Goal: Task Accomplishment & Management: Use online tool/utility

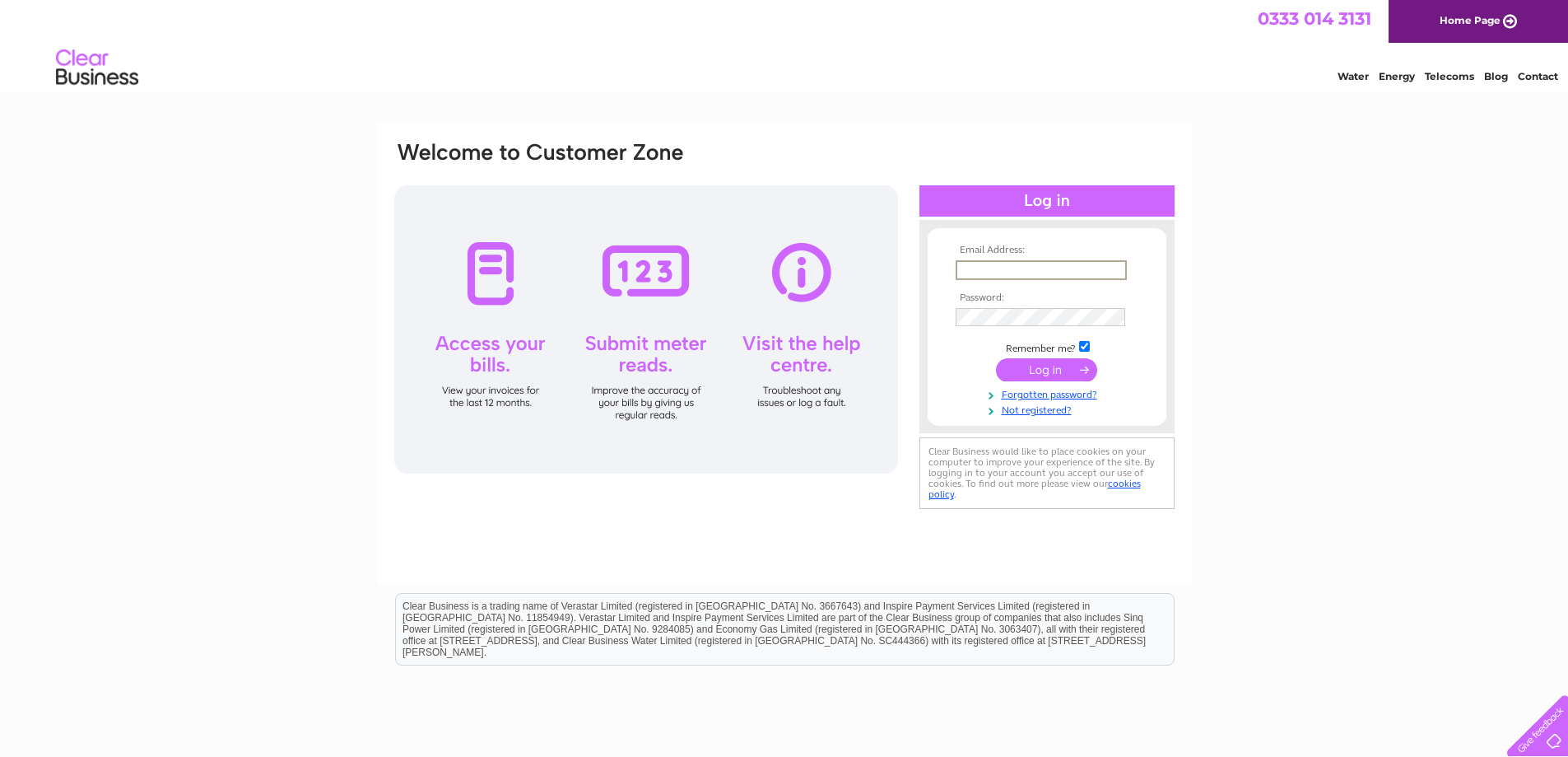
click at [1012, 269] on input "text" at bounding box center [1041, 270] width 171 height 20
type input "highvennel@yahoo.com"
click at [996, 358] on input "submit" at bounding box center [1047, 370] width 102 height 23
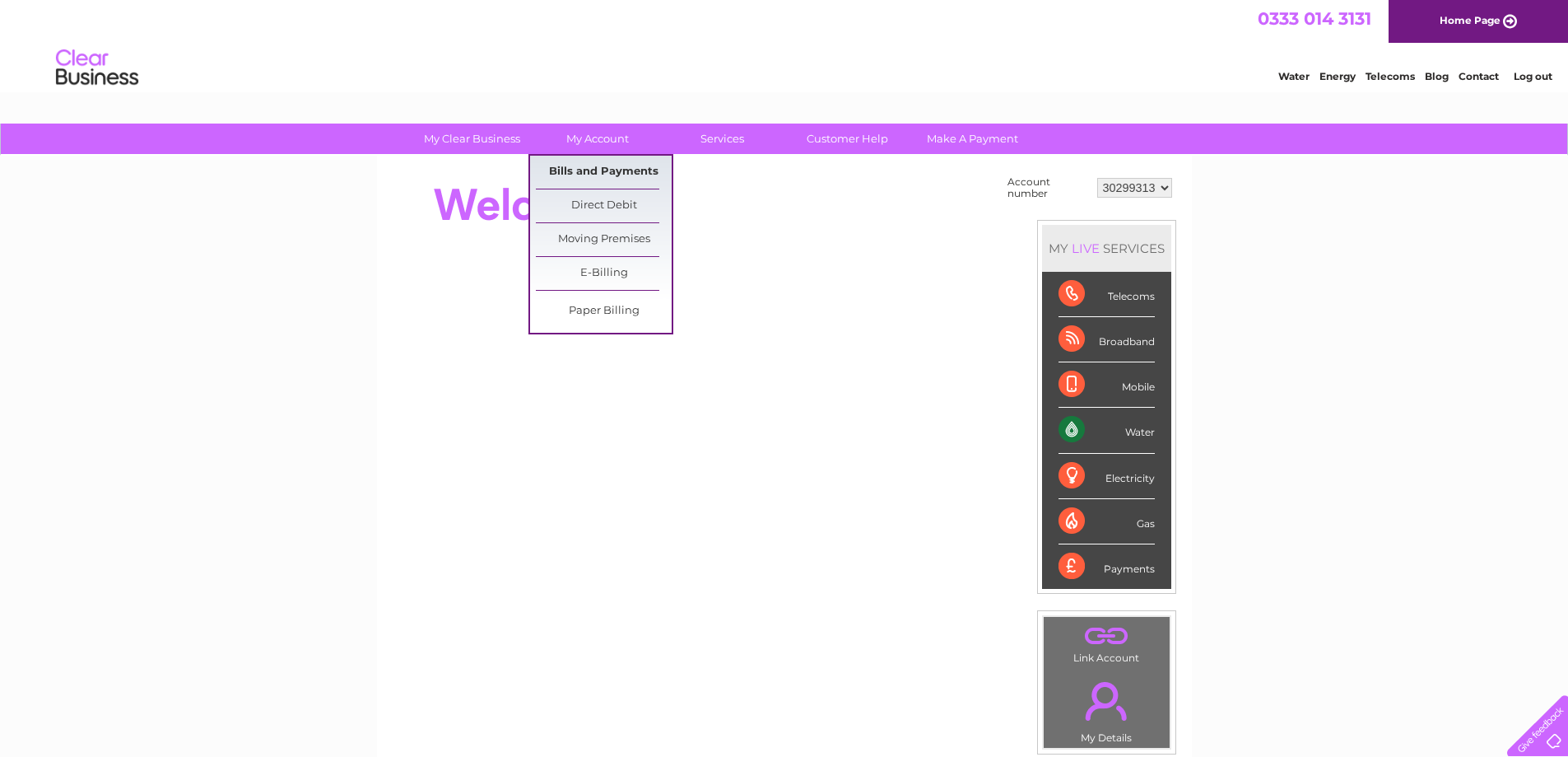
click at [613, 166] on link "Bills and Payments" at bounding box center [603, 172] width 136 height 33
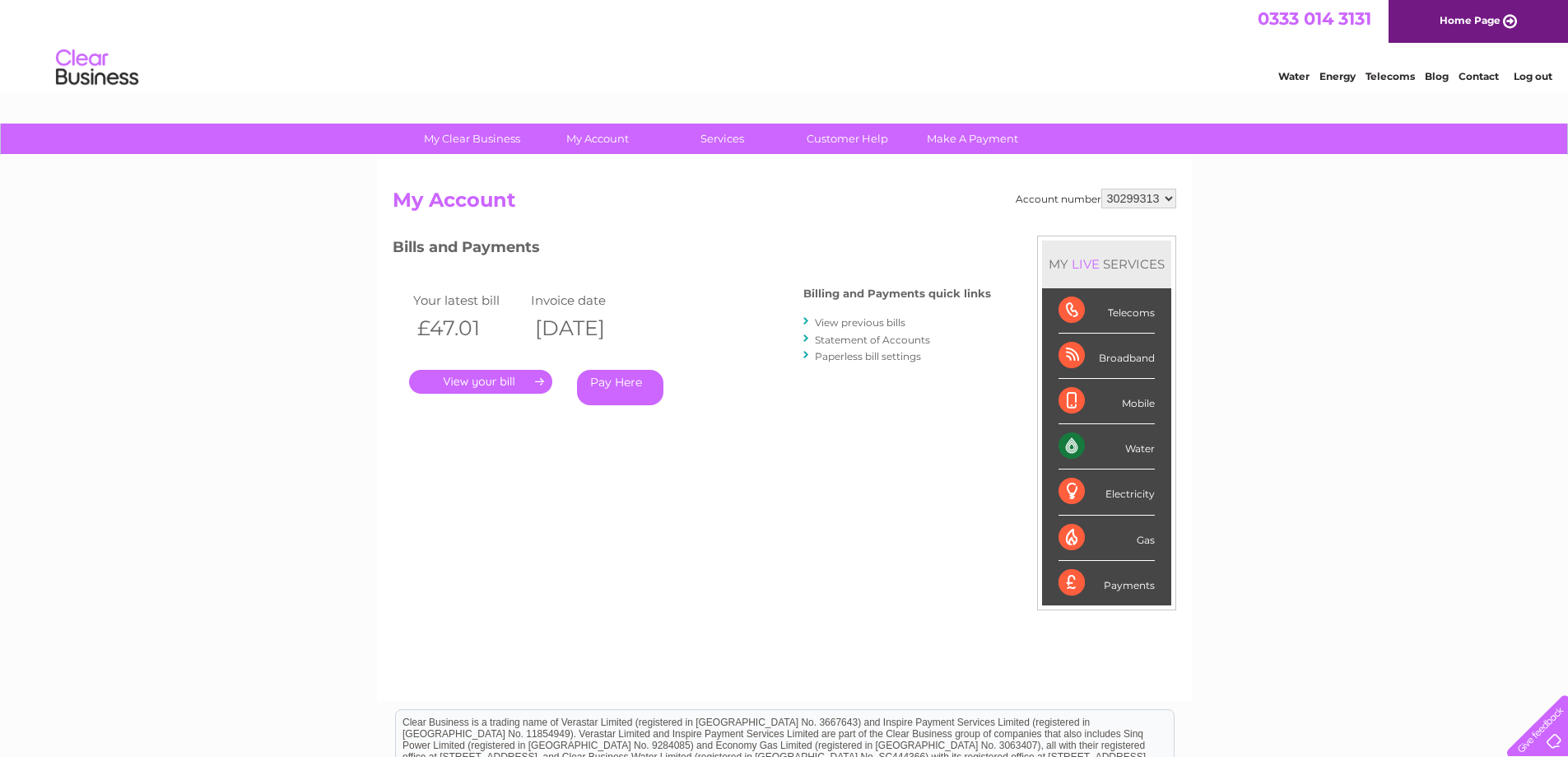
click at [1080, 445] on div "Water" at bounding box center [1106, 446] width 96 height 45
click at [1079, 444] on div "Water" at bounding box center [1106, 446] width 96 height 45
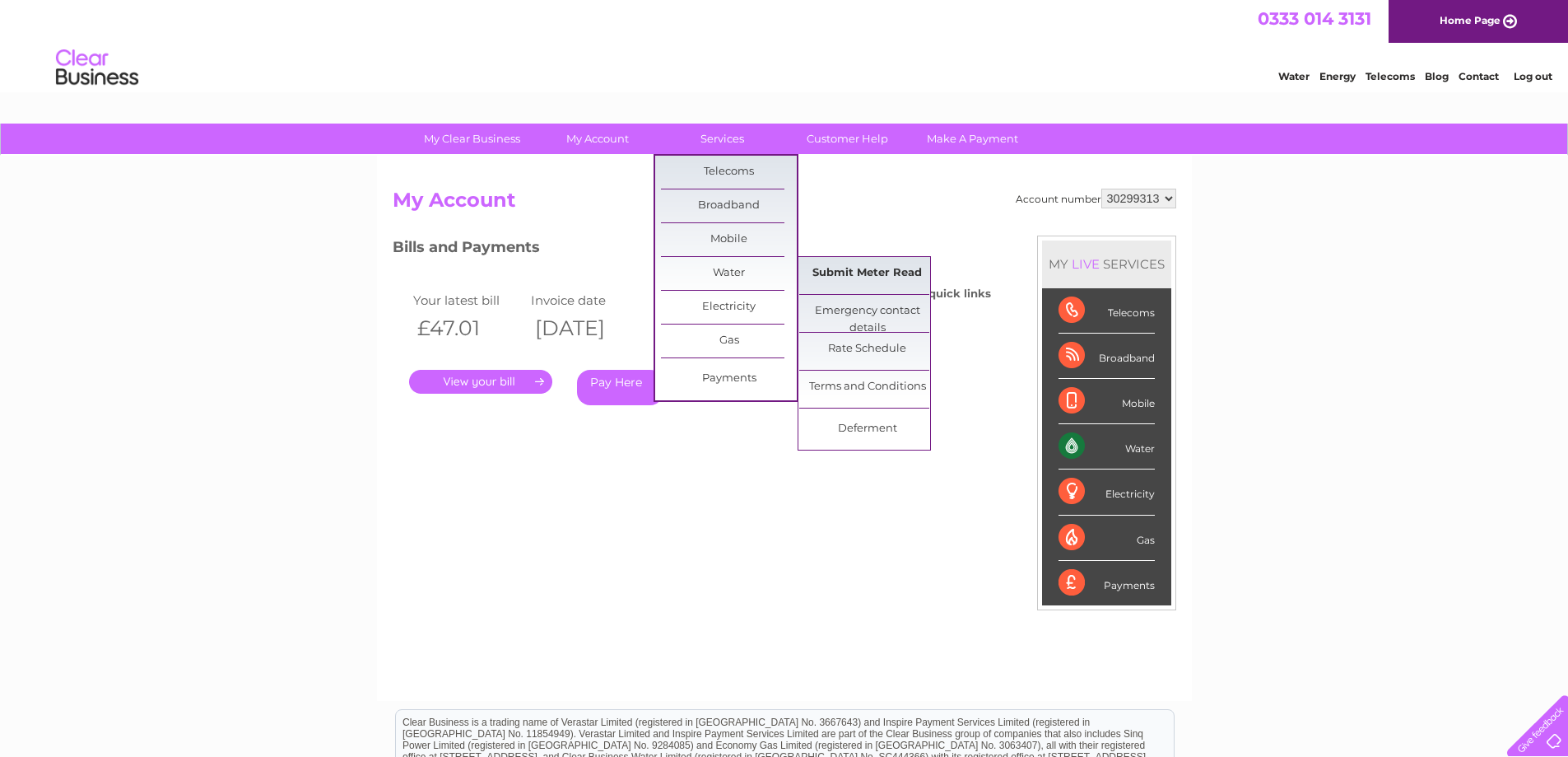
click at [826, 271] on link "Submit Meter Read" at bounding box center [867, 273] width 136 height 33
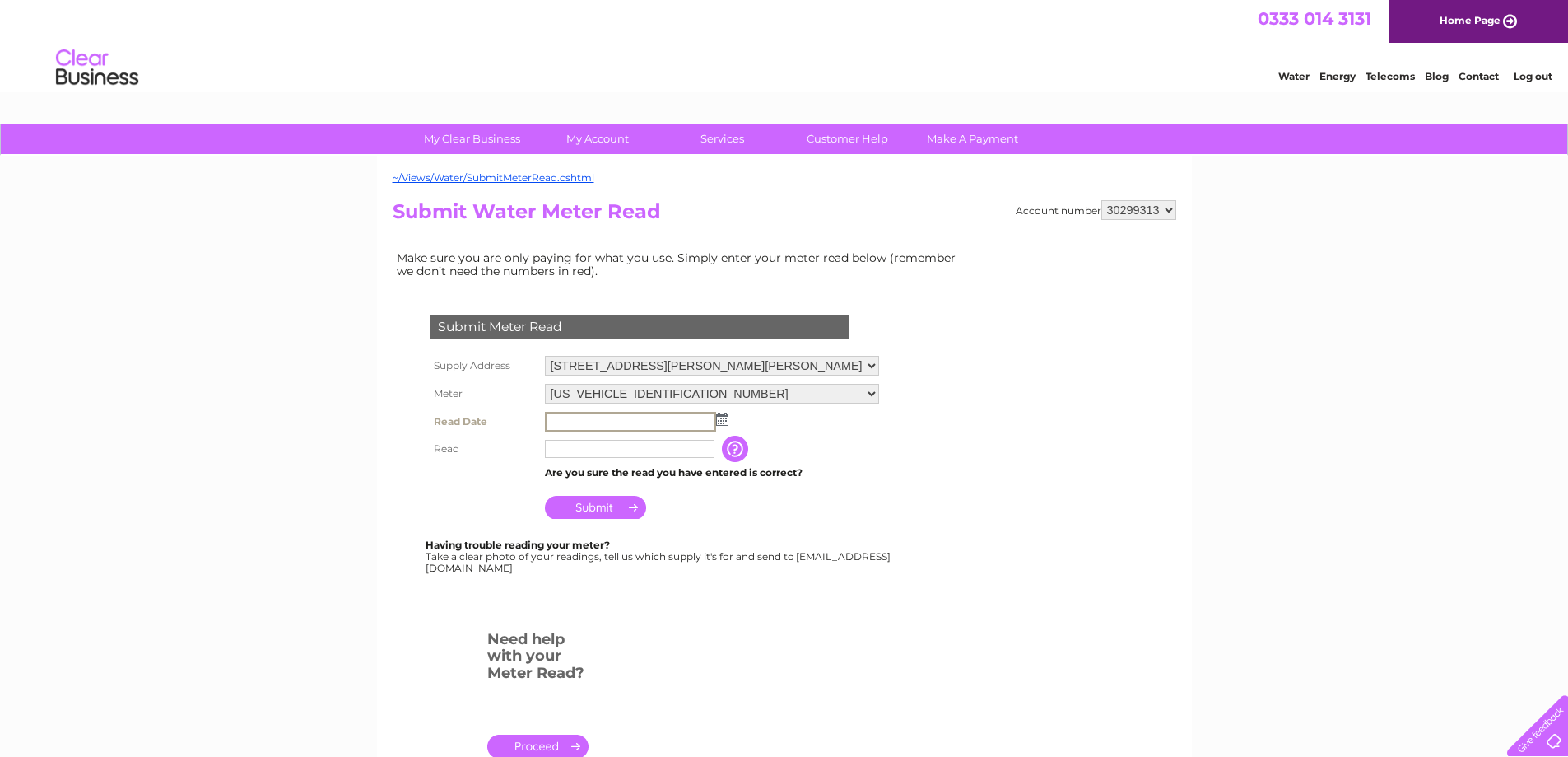
click at [555, 415] on input "text" at bounding box center [630, 421] width 171 height 20
click at [724, 422] on img at bounding box center [721, 417] width 12 height 13
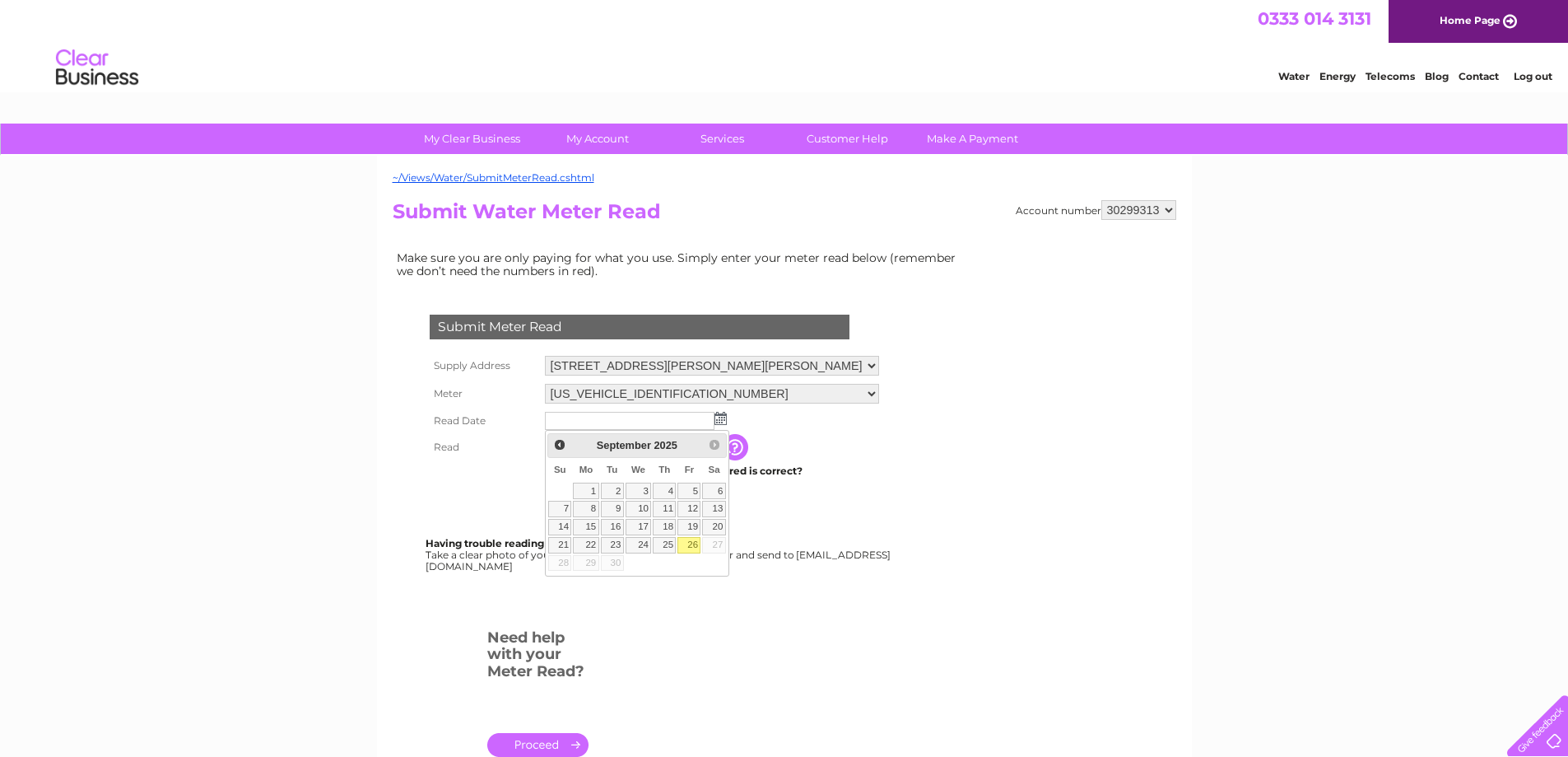
click at [687, 547] on link "26" at bounding box center [688, 544] width 23 height 16
type input "2025/09/26"
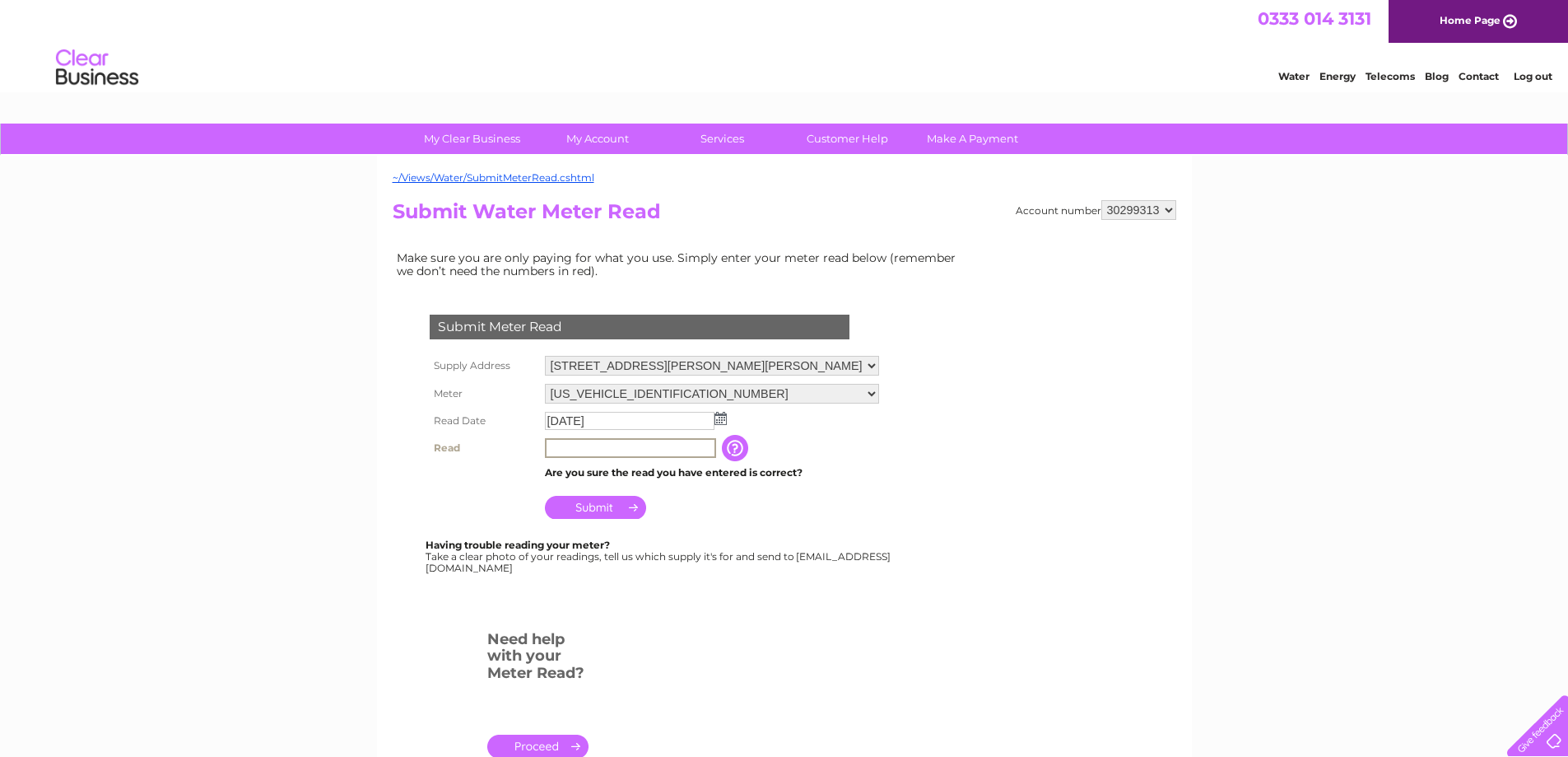
click at [661, 449] on input "text" at bounding box center [630, 447] width 171 height 20
type input "00121"
click at [604, 509] on input "Submit" at bounding box center [595, 505] width 102 height 23
